Goal: Task Accomplishment & Management: Manage account settings

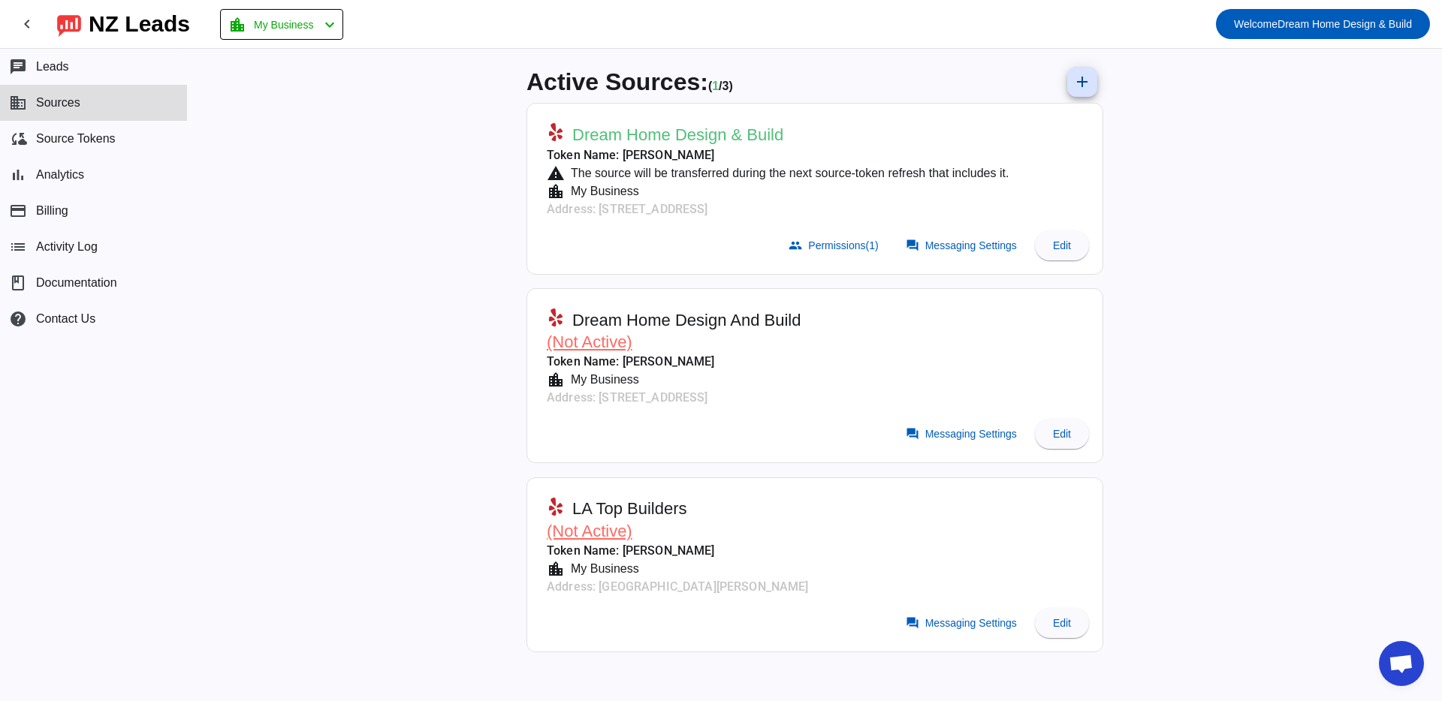
click at [432, 207] on div "Active Sources: ( 1 / 3) add Dream Home Design & Build Token Name: [PERSON_NAME…" at bounding box center [815, 375] width 1254 height 652
click at [23, 23] on mat-icon "chevron_left" at bounding box center [27, 24] width 18 height 18
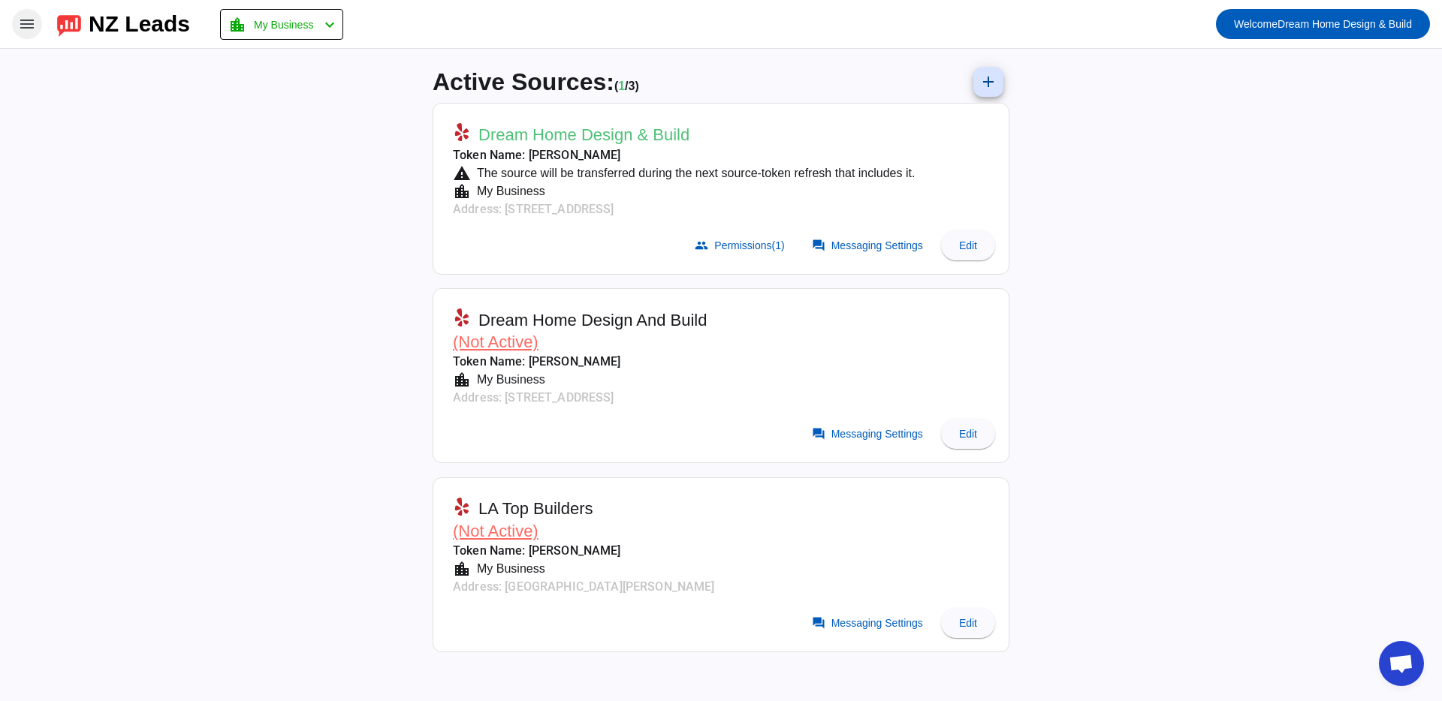
click at [26, 21] on mat-icon "menu" at bounding box center [27, 24] width 18 height 18
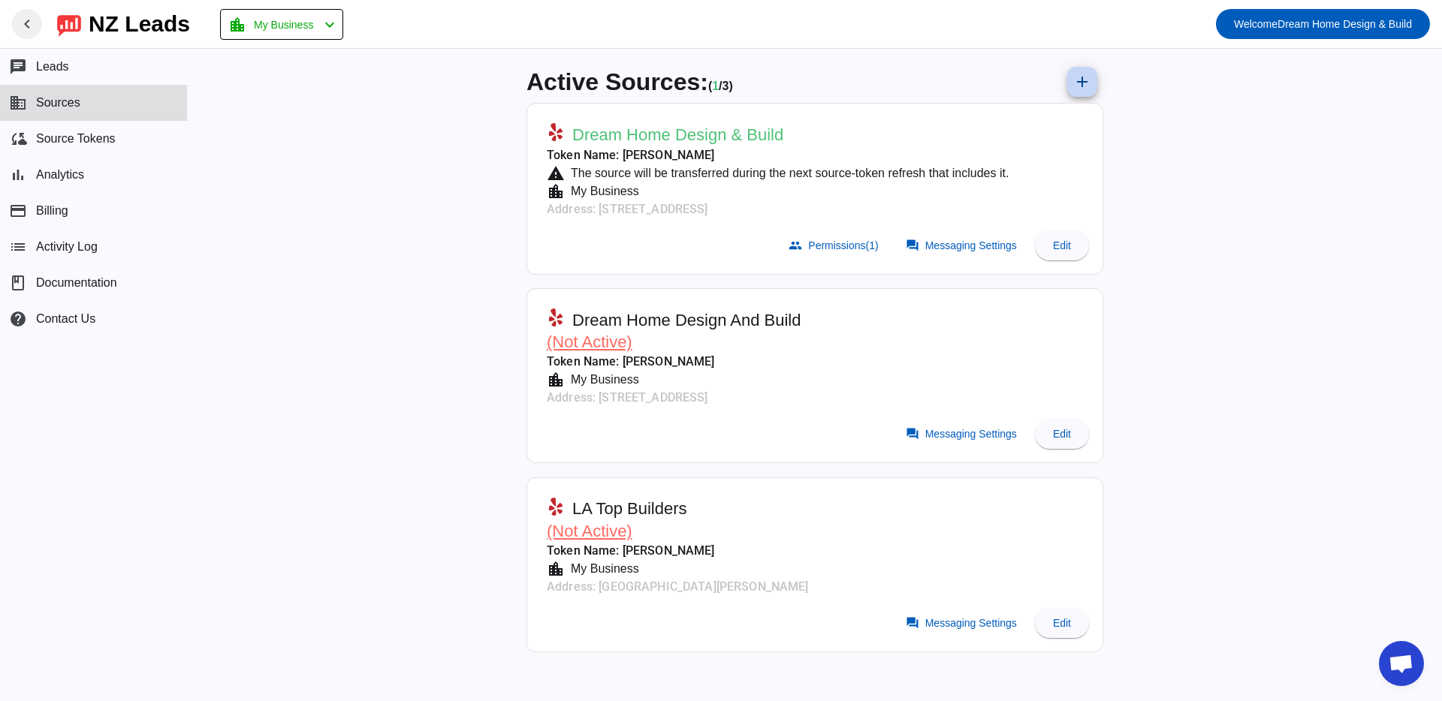
click at [1074, 81] on mat-icon "add" at bounding box center [1082, 82] width 18 height 18
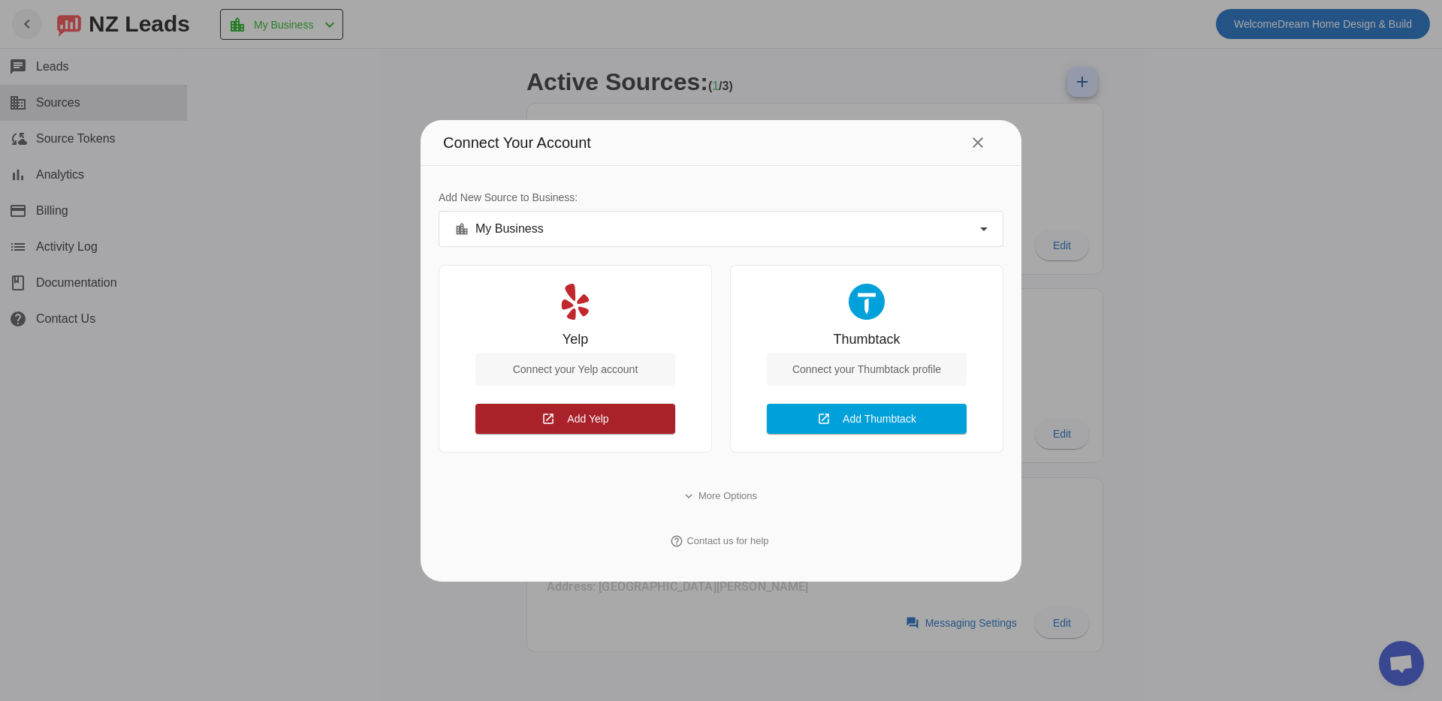
click at [600, 416] on span "Add Yelp" at bounding box center [587, 419] width 41 height 12
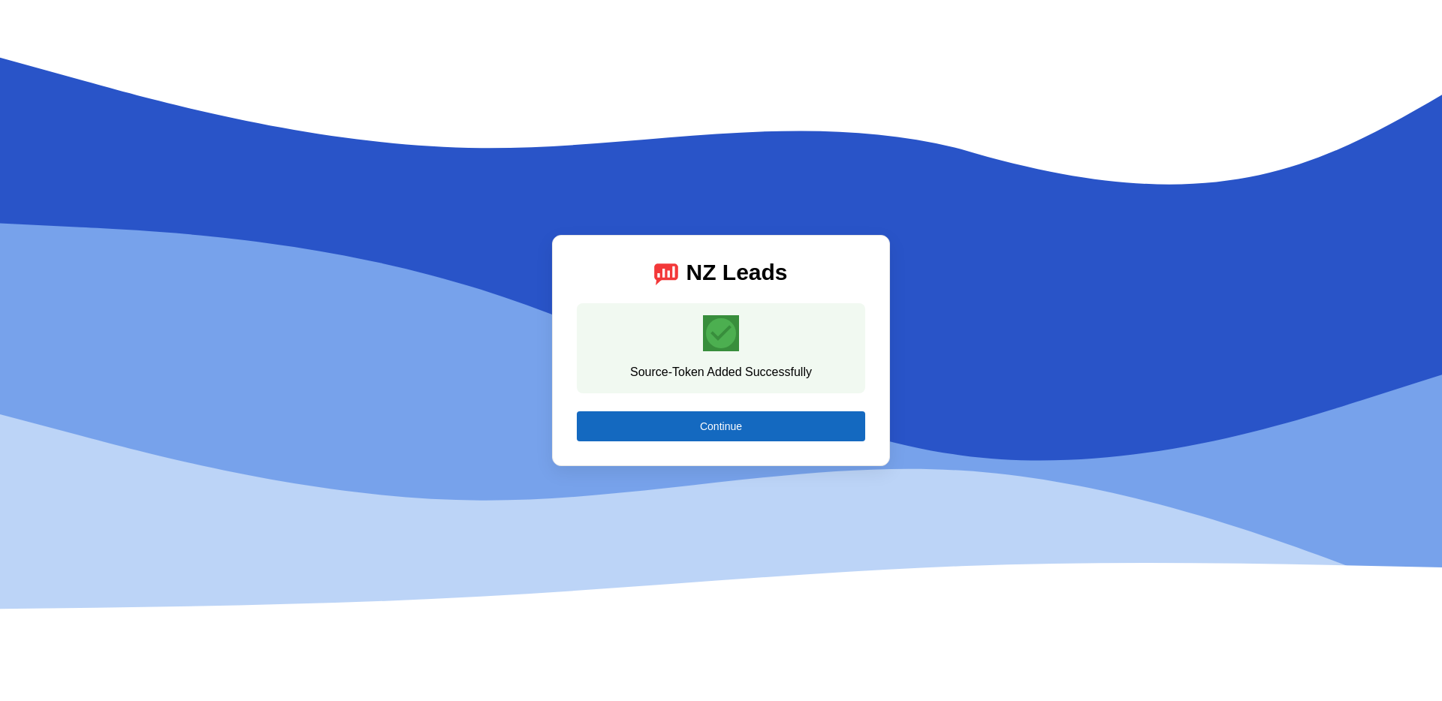
click at [735, 430] on span "Continue" at bounding box center [721, 426] width 42 height 12
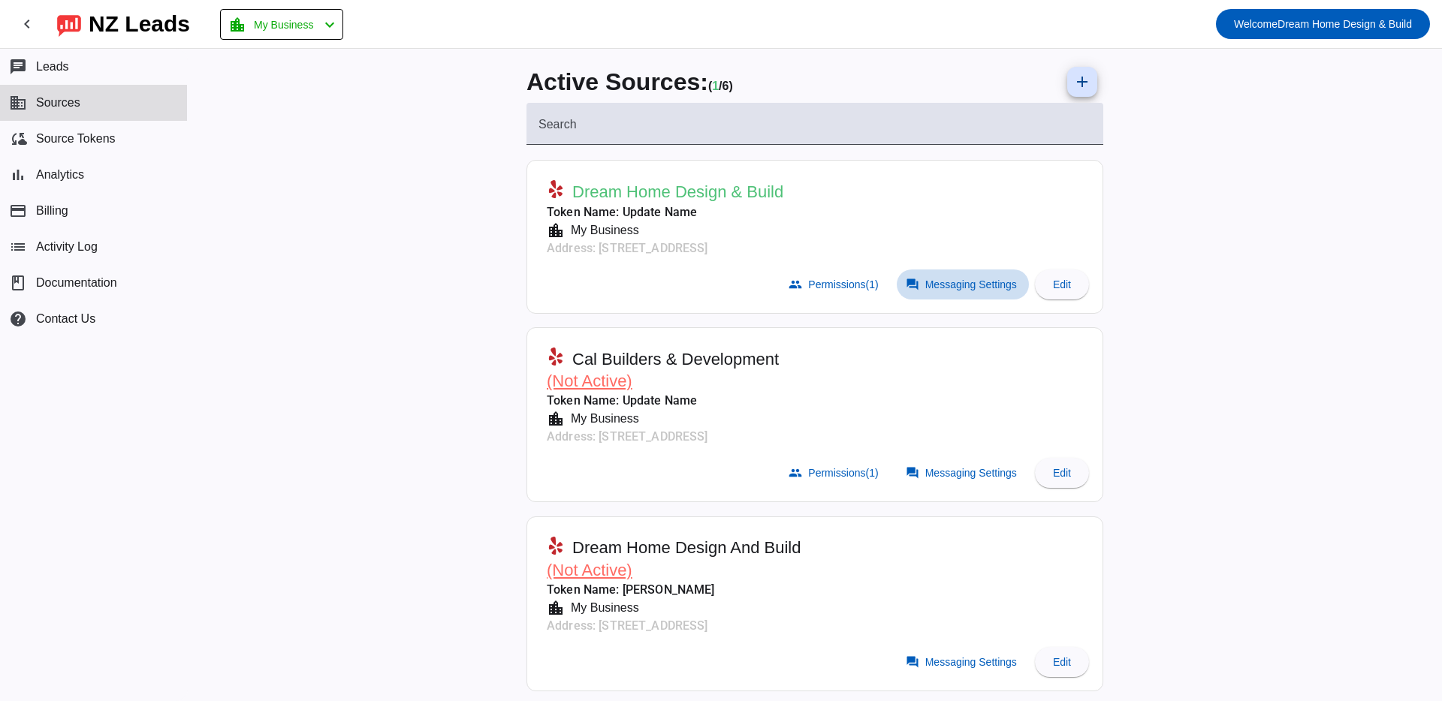
click at [947, 290] on span at bounding box center [962, 285] width 132 height 30
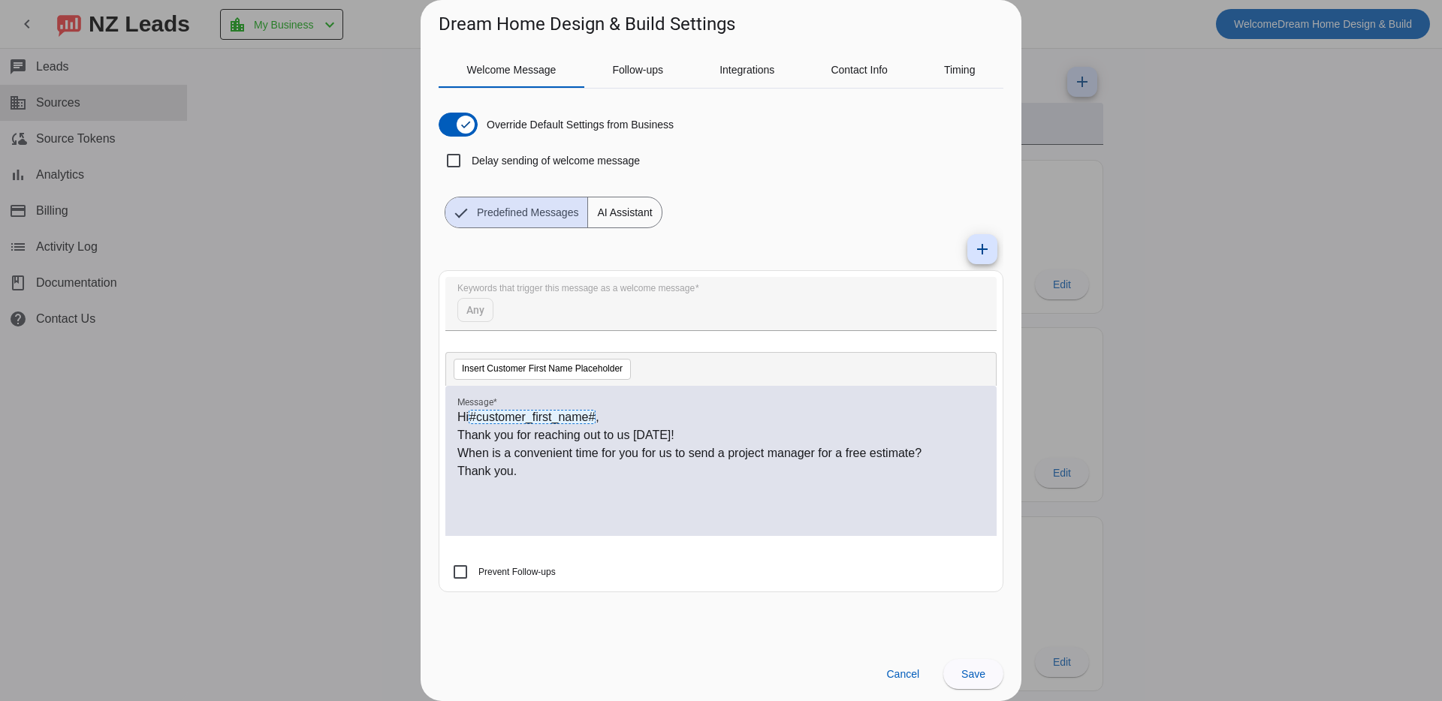
click at [643, 215] on span "AI Assistant" at bounding box center [624, 212] width 73 height 30
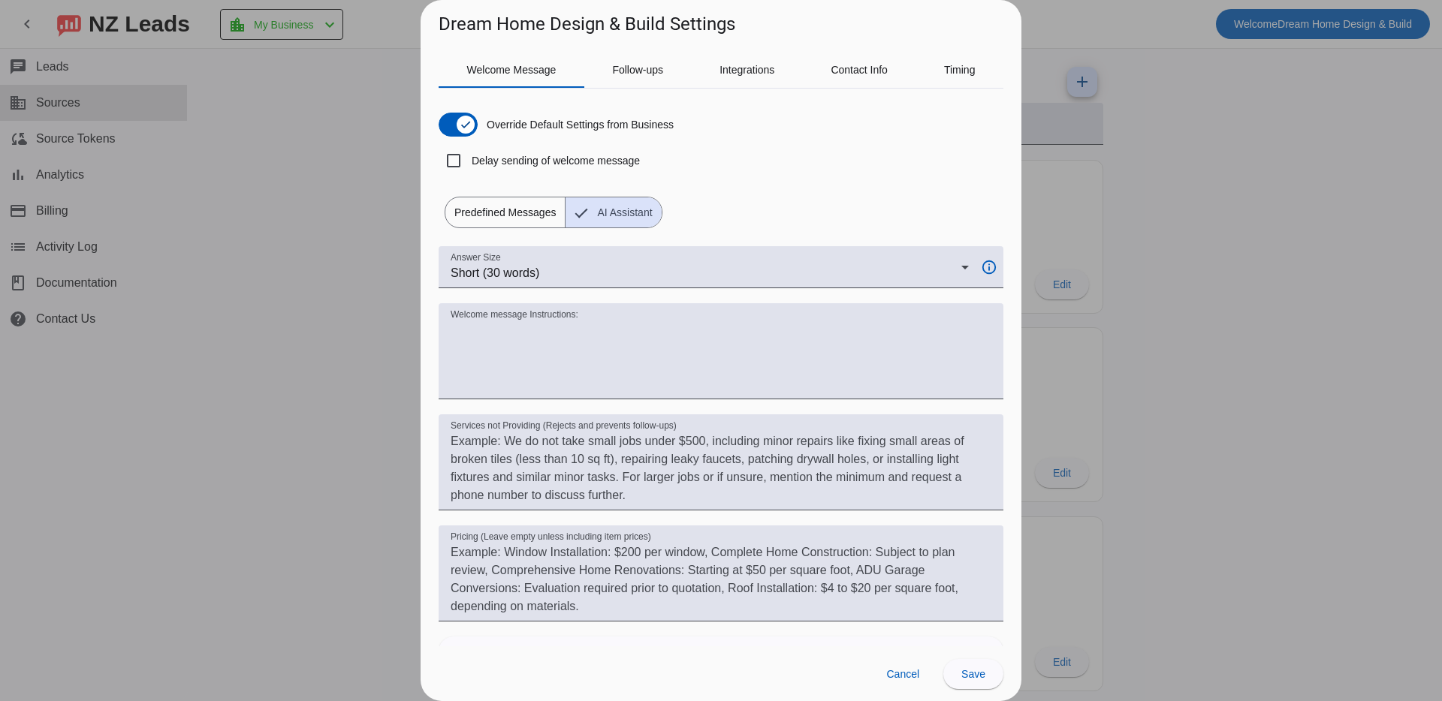
click at [499, 218] on span "Predefined Messages" at bounding box center [504, 212] width 119 height 30
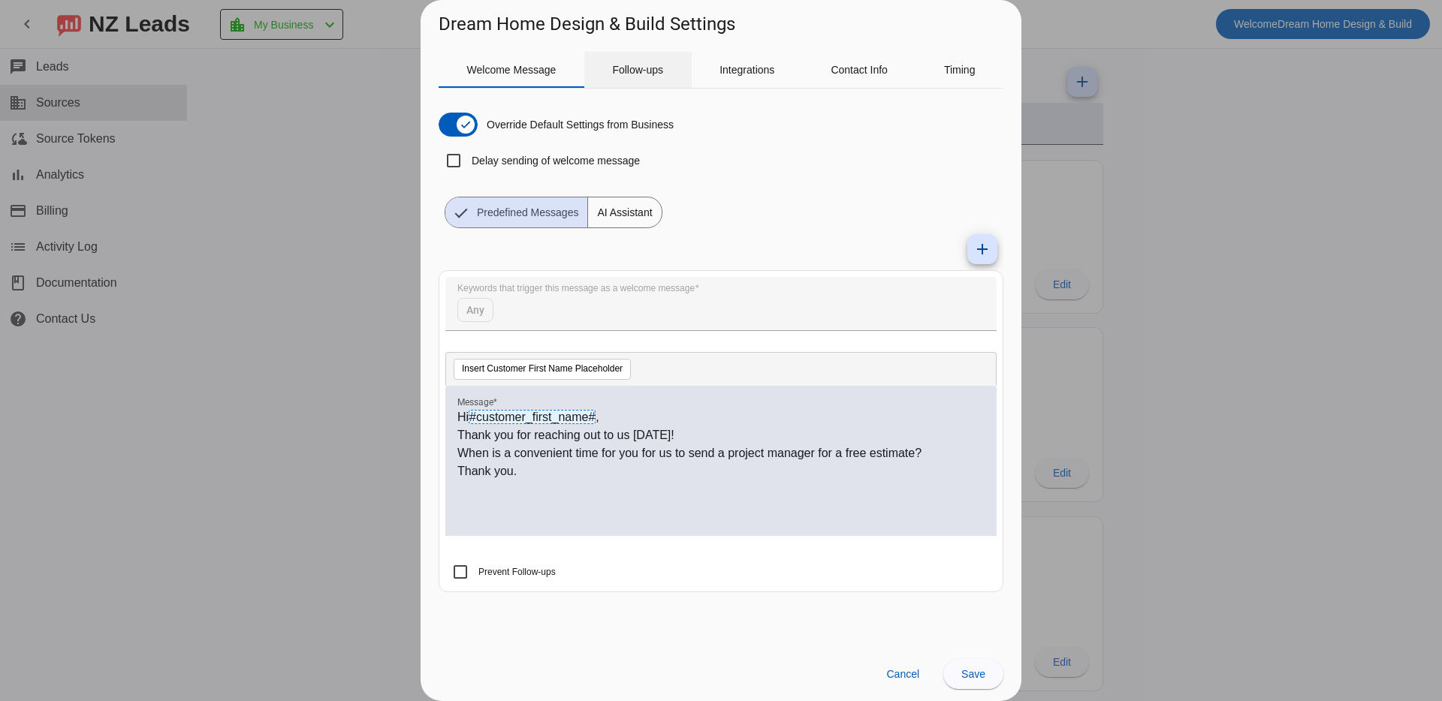
click at [625, 70] on span "Follow-ups" at bounding box center [637, 70] width 51 height 11
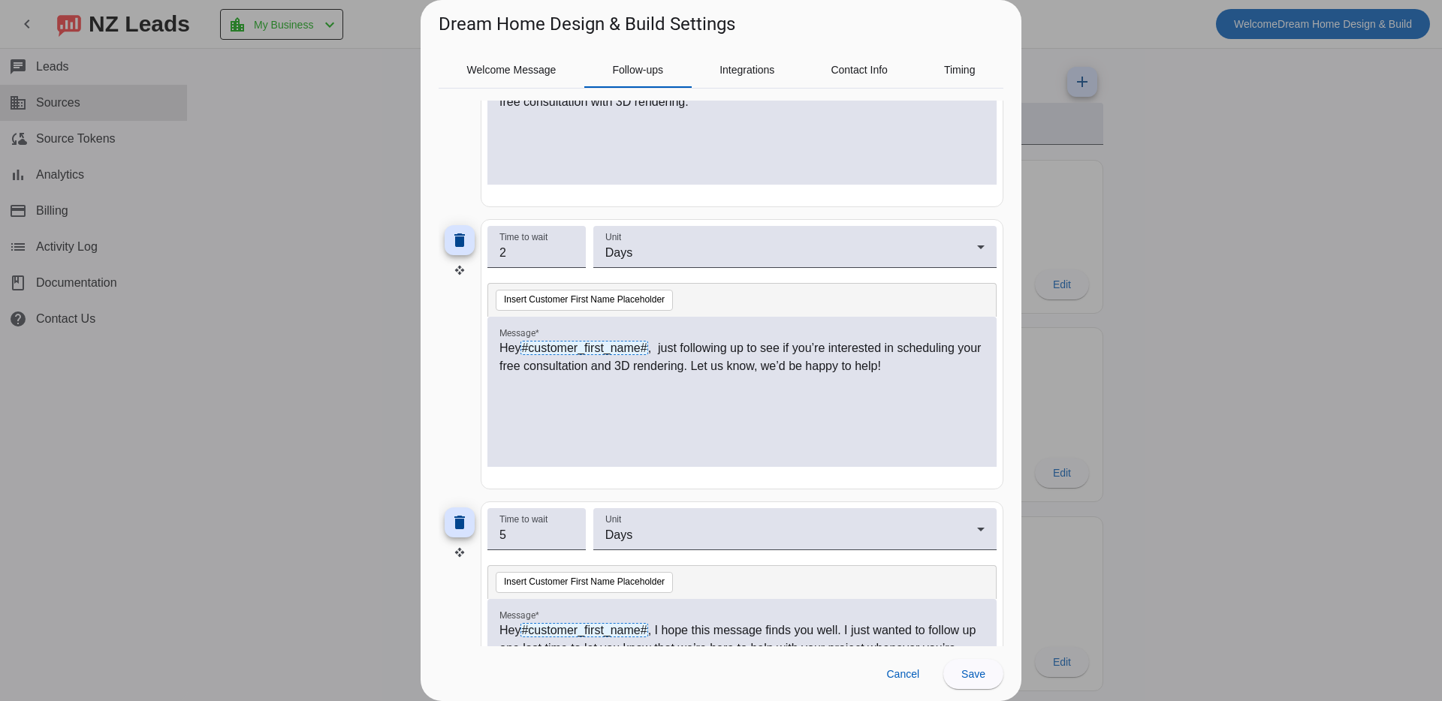
scroll to position [989, 0]
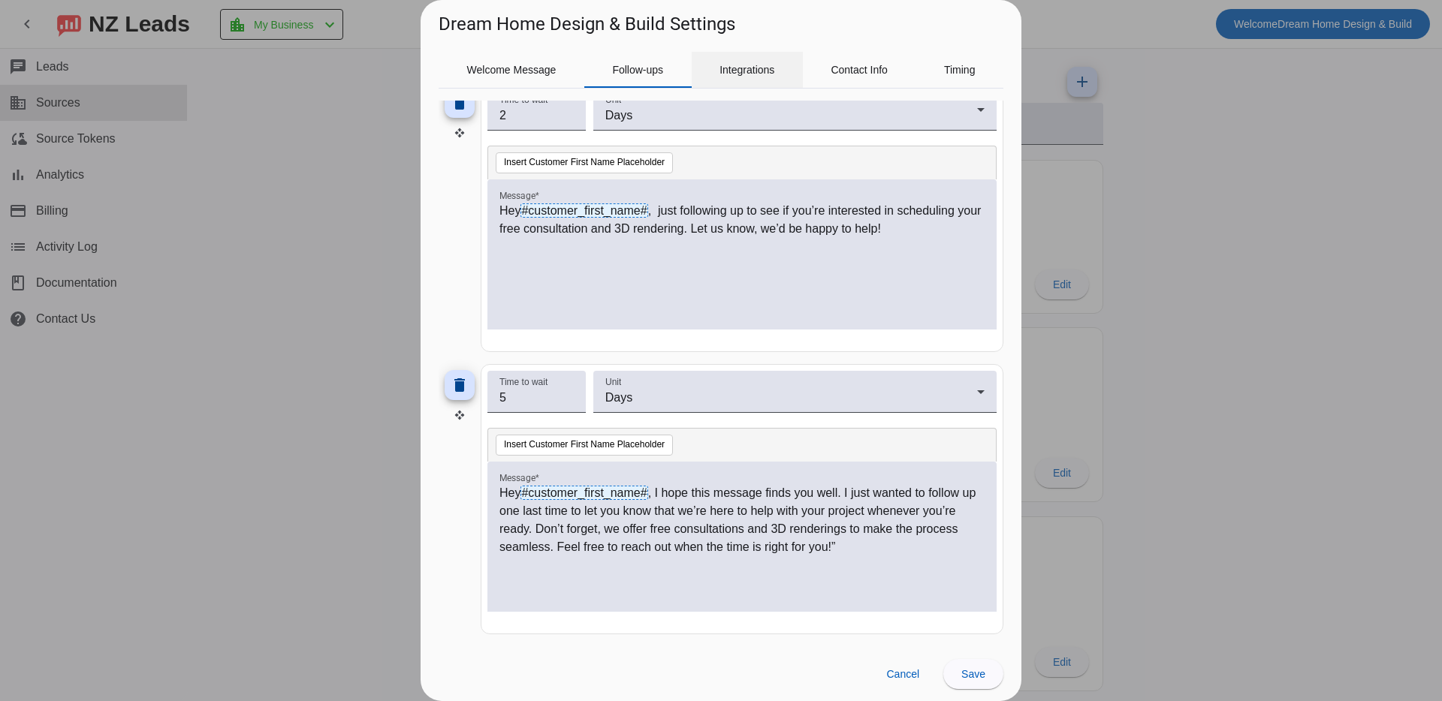
click at [764, 65] on span "Integrations" at bounding box center [746, 70] width 55 height 11
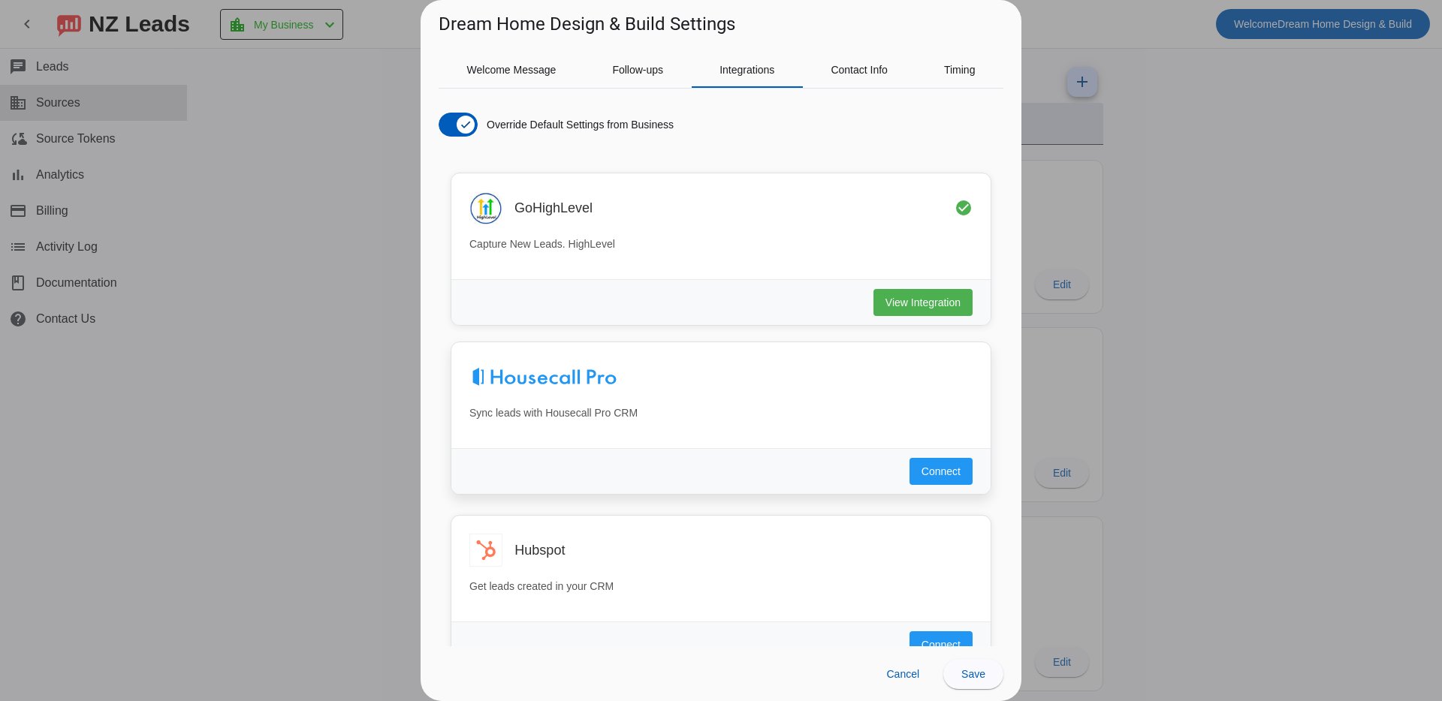
scroll to position [0, 0]
click at [902, 77] on div "Contact Info" at bounding box center [859, 70] width 113 height 36
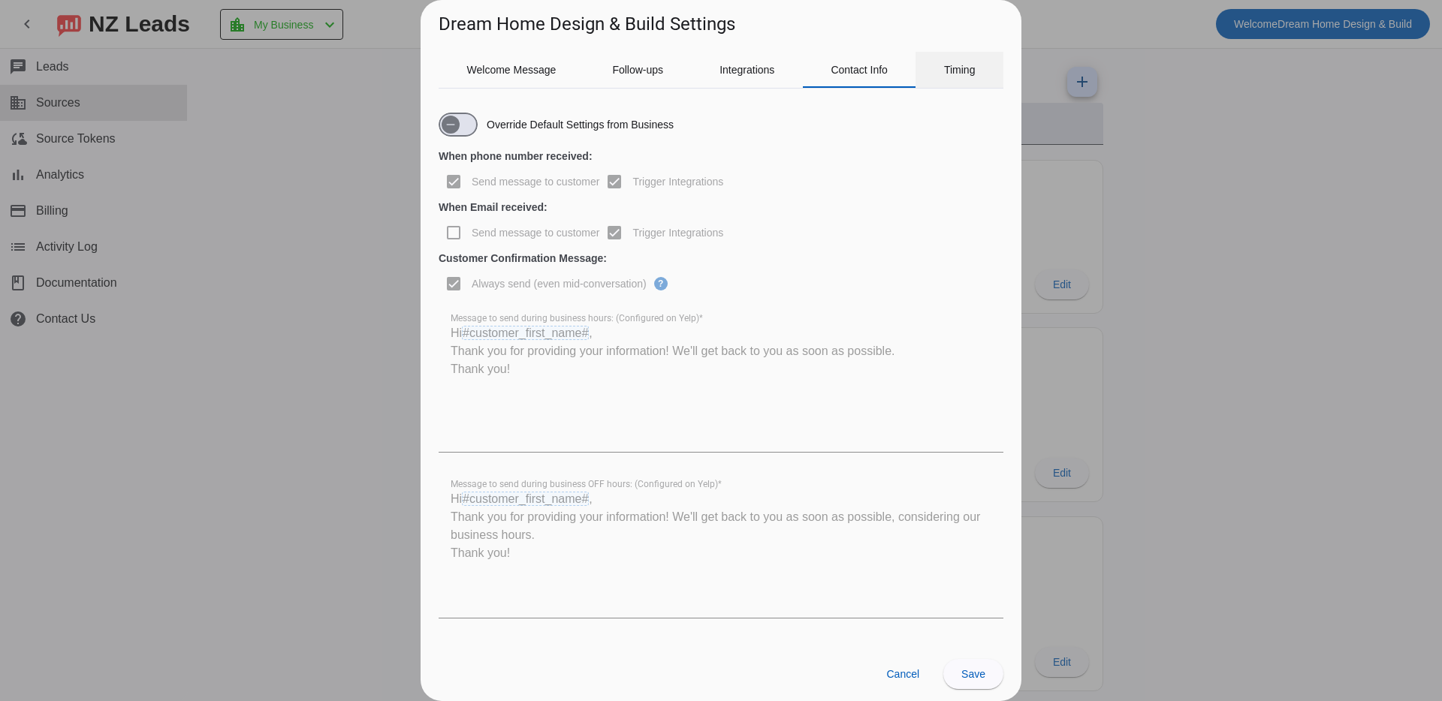
click at [980, 77] on div "Timing" at bounding box center [959, 70] width 88 height 36
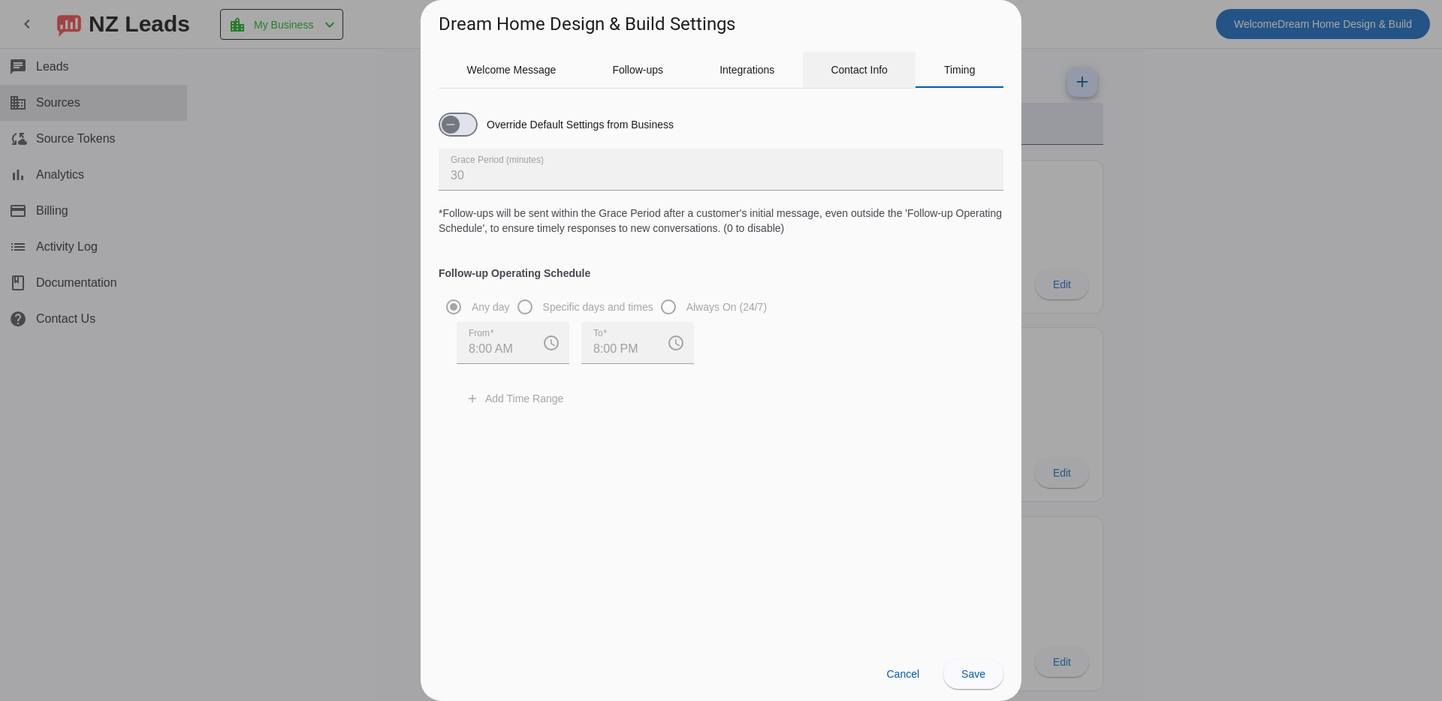
click at [909, 74] on div "Contact Info" at bounding box center [859, 70] width 113 height 36
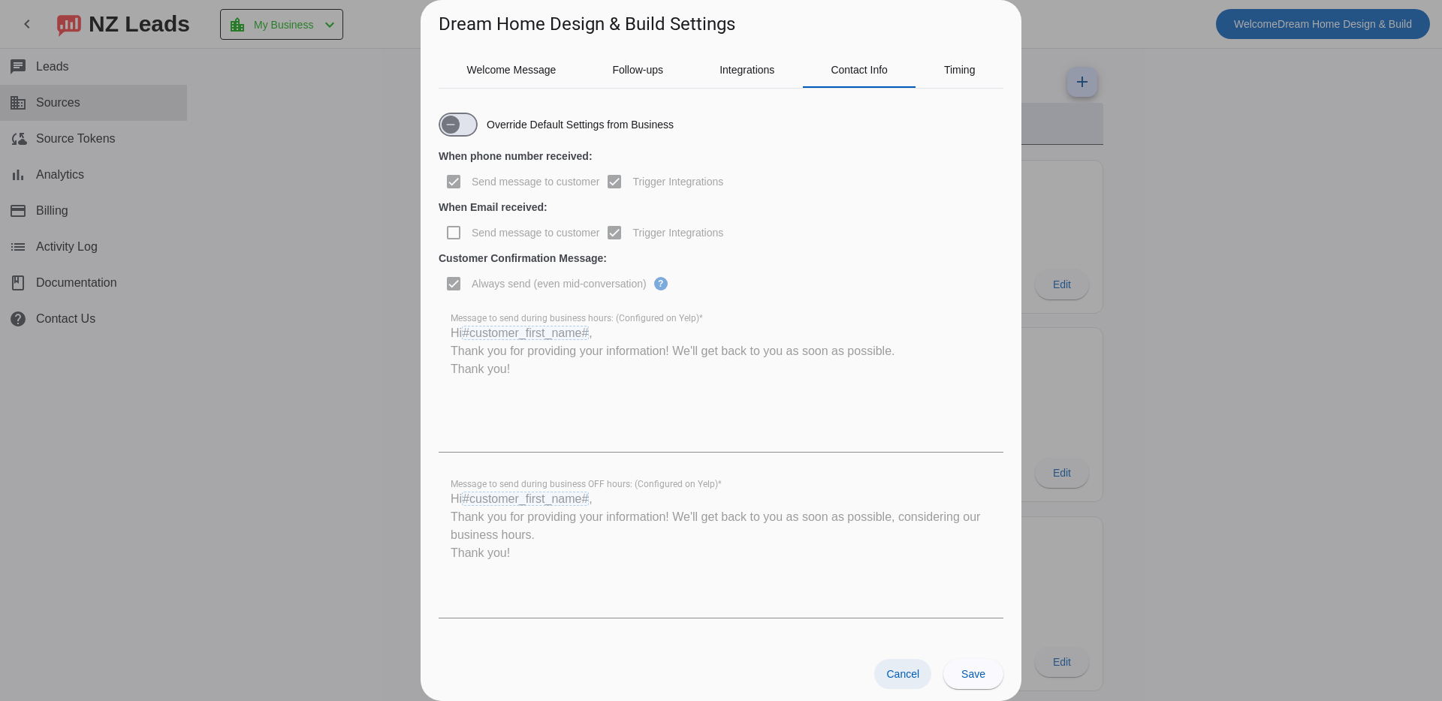
click at [914, 678] on span "Cancel" at bounding box center [902, 674] width 33 height 12
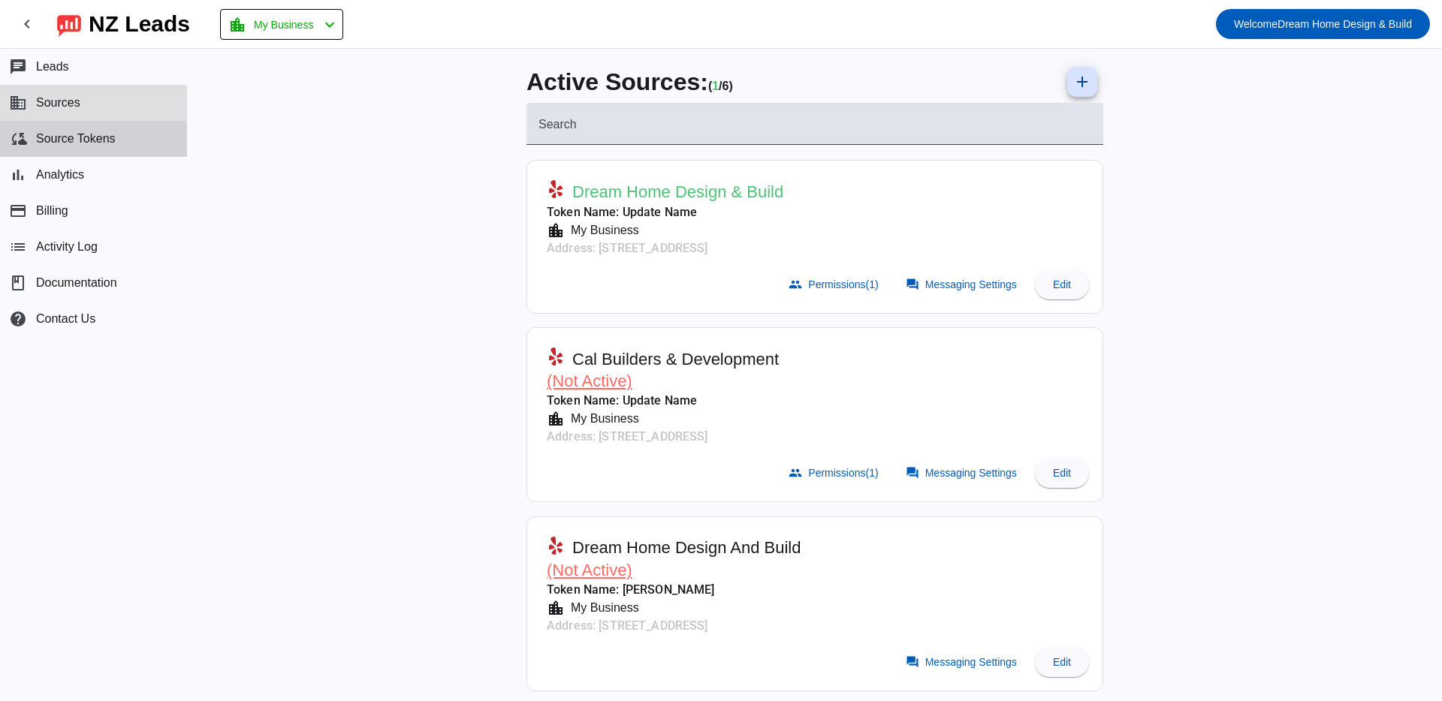
click at [82, 140] on span "Source Tokens" at bounding box center [76, 139] width 80 height 14
